Goal: Information Seeking & Learning: Learn about a topic

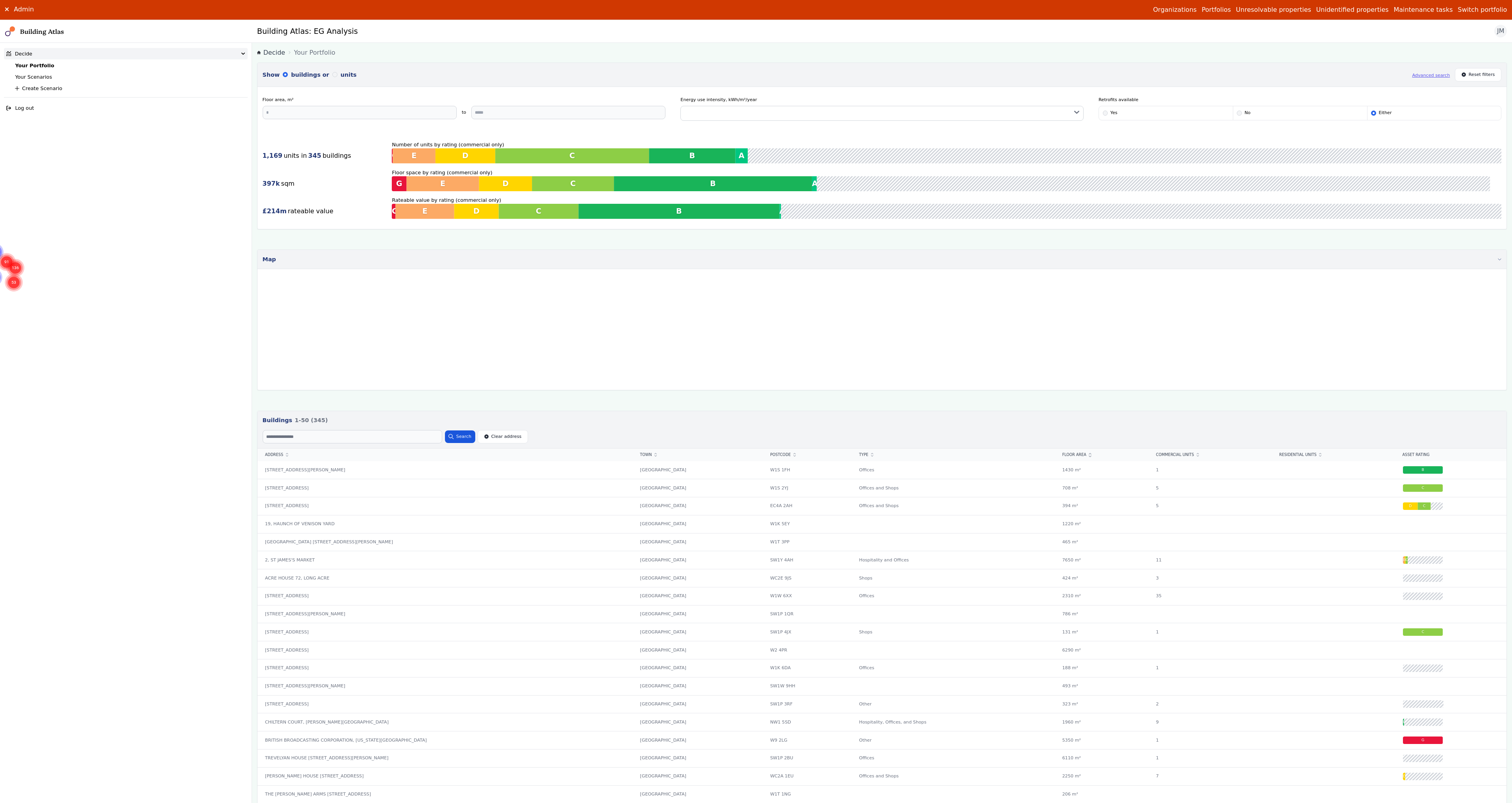
click at [1474, 10] on button "Switch portfolio" at bounding box center [1482, 10] width 50 height 10
click at [0, 0] on button "[PERSON_NAME]-Waypoint" at bounding box center [0, 0] width 0 height 0
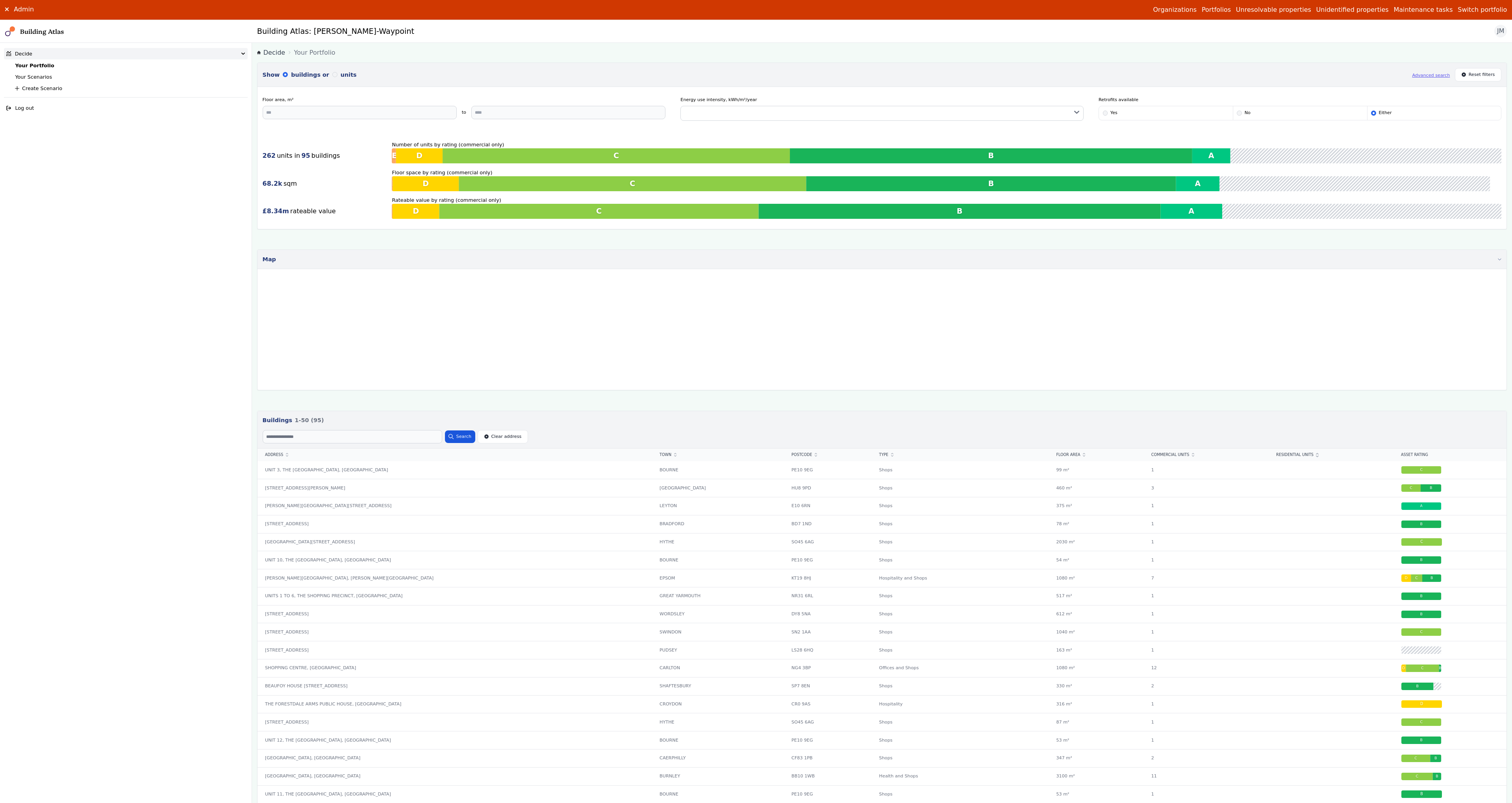
click at [29, 74] on link "Your Scenarios" at bounding box center [33, 77] width 37 height 6
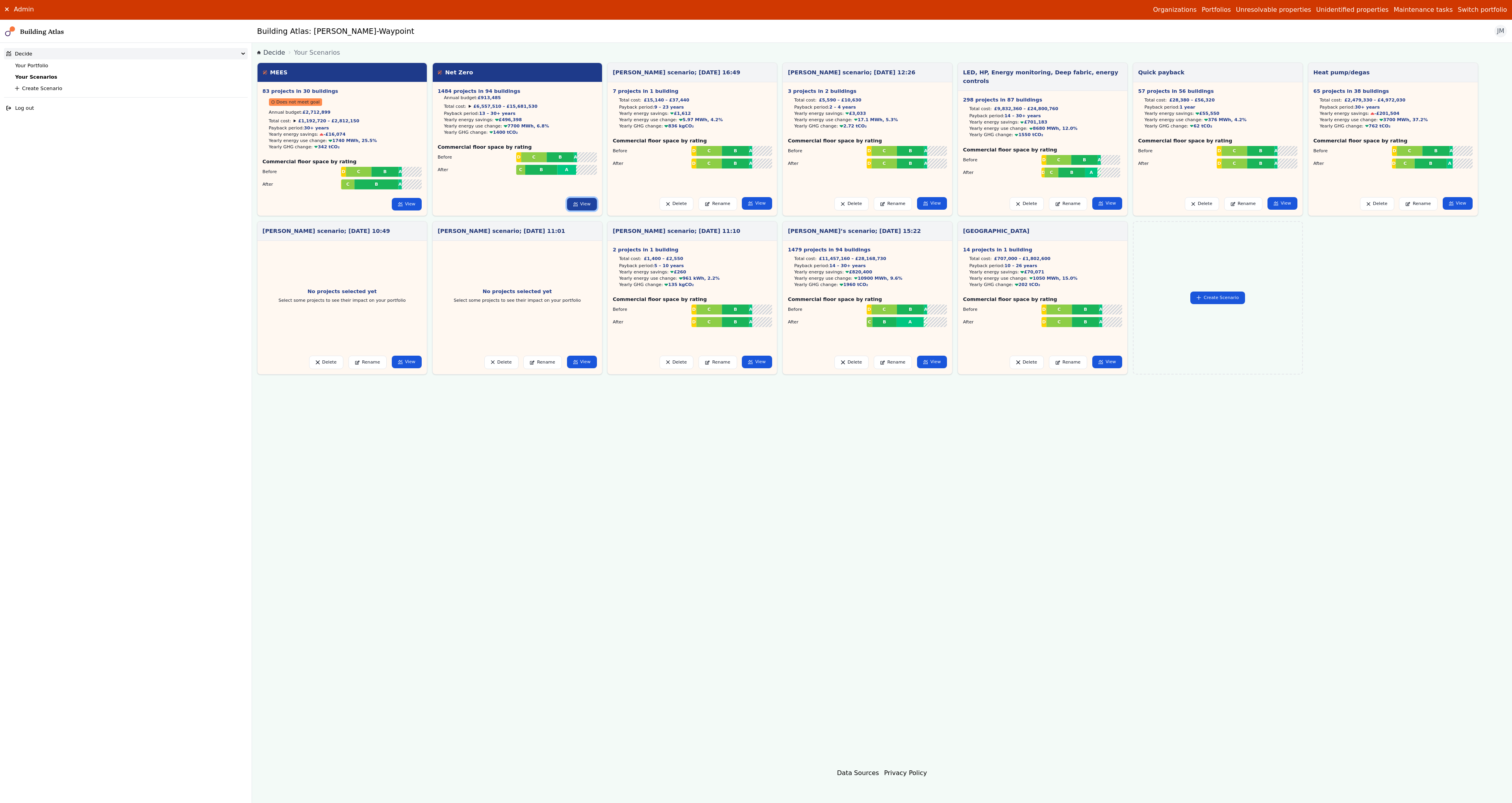
click at [584, 199] on link "View" at bounding box center [582, 203] width 30 height 13
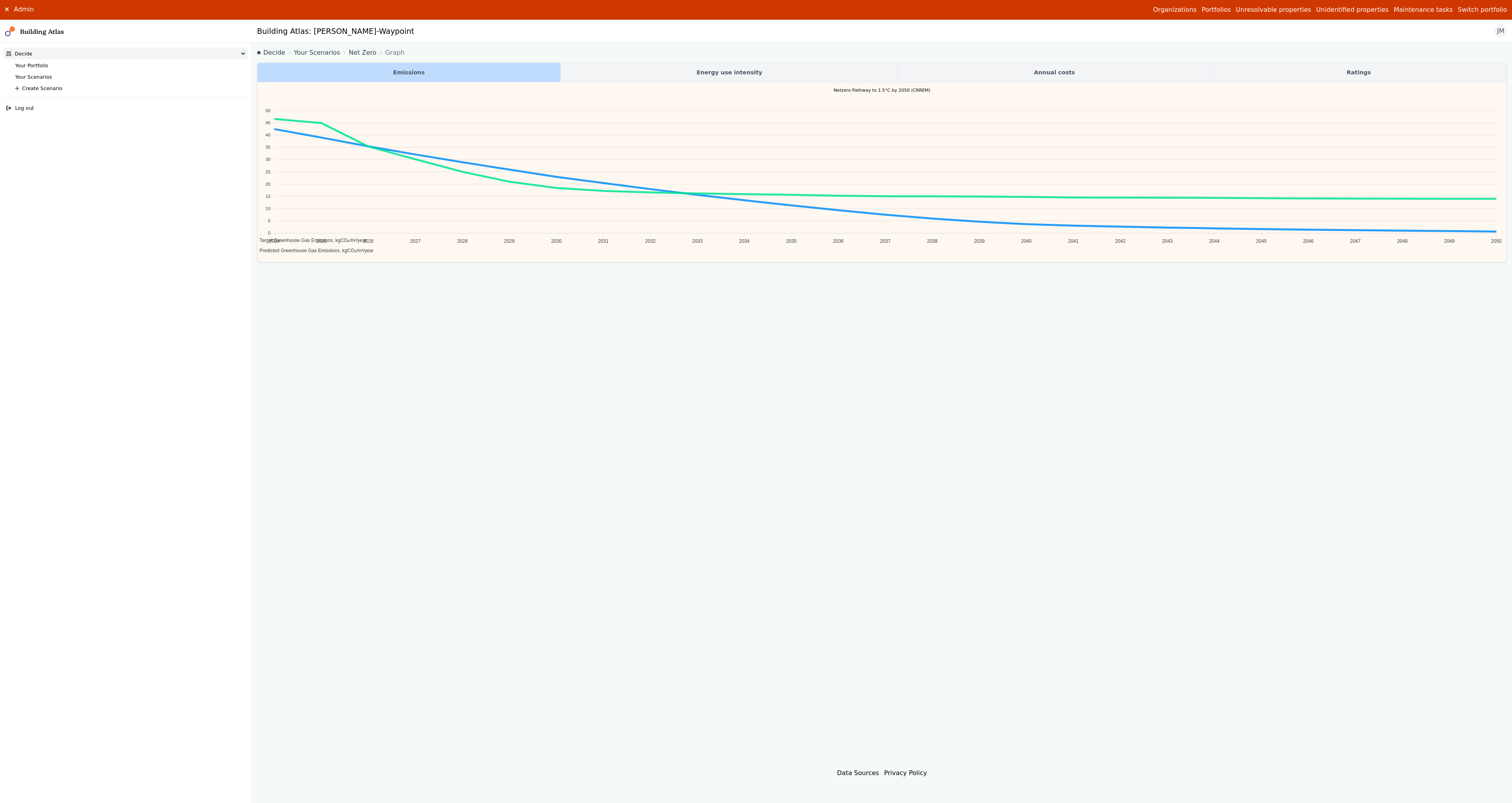
click at [365, 58] on link "Net Zero" at bounding box center [362, 53] width 28 height 10
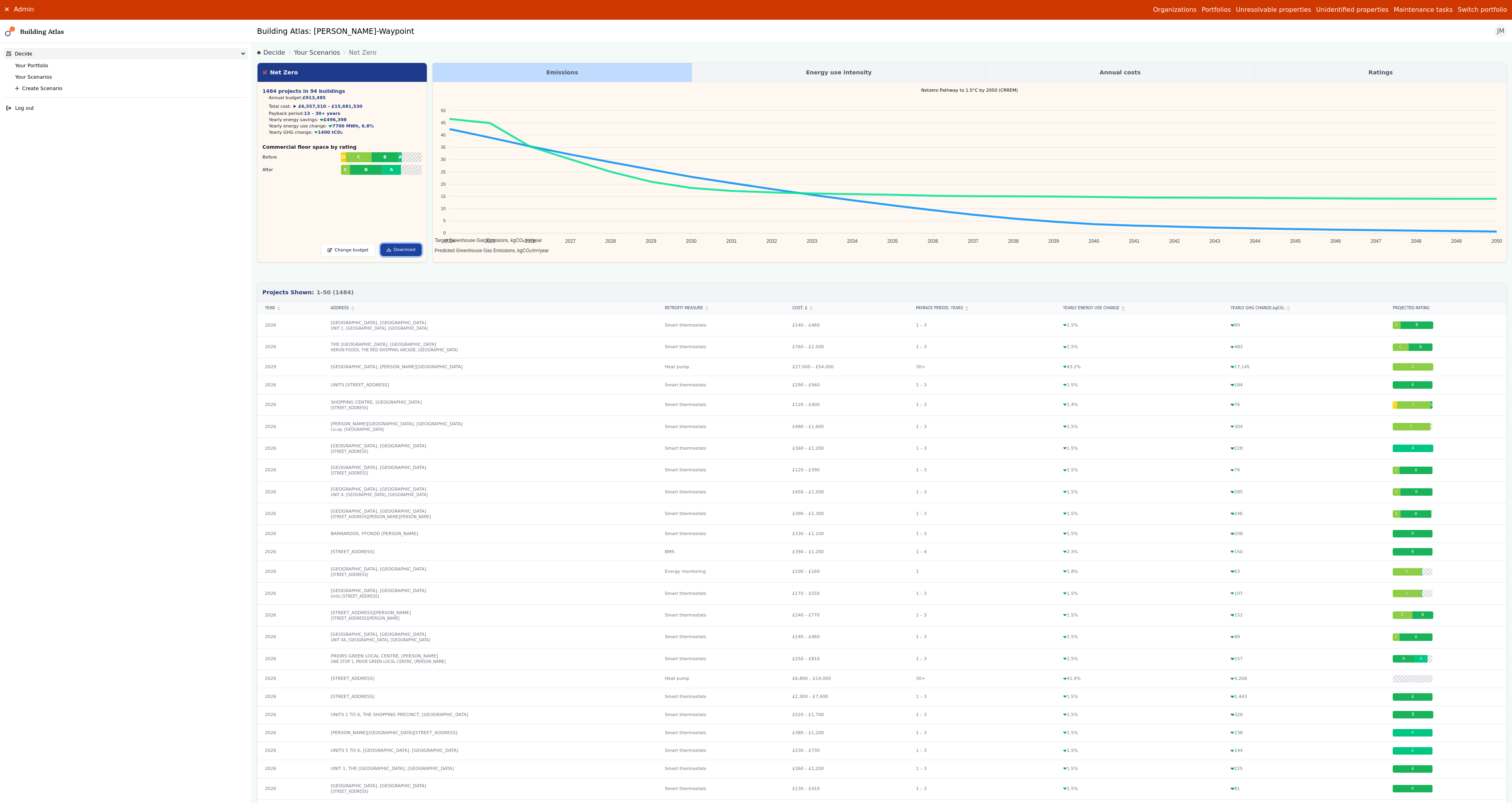
click at [388, 248] on icon at bounding box center [388, 249] width 4 height 4
click at [942, 83] on h4 "Netzero Pathway to 1.5°C by 2050 (CRREM)" at bounding box center [970, 90] width 1074 height 17
click at [291, 277] on div "Net Zero 1484 projects in 94 buildings Annual budget: £913,485 Total cost: £6,5…" at bounding box center [882, 715] width 1250 height 1305
